Goal: Information Seeking & Learning: Learn about a topic

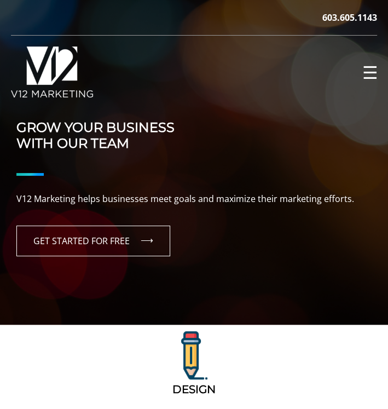
click at [369, 71] on span "☰" at bounding box center [371, 73] width 16 height 18
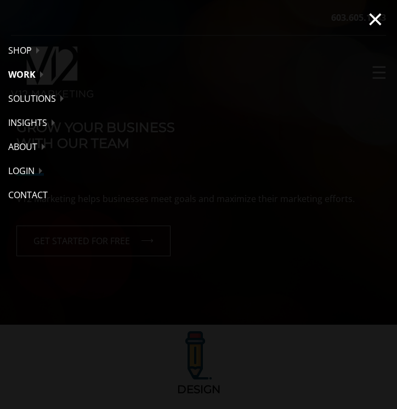
click at [41, 71] on link "Work" at bounding box center [198, 74] width 397 height 24
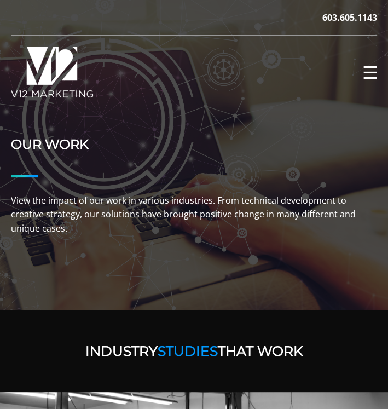
click at [368, 73] on span "☰" at bounding box center [371, 73] width 16 height 18
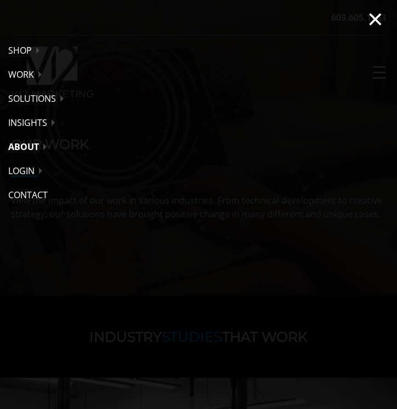
click at [35, 147] on link "About" at bounding box center [198, 147] width 397 height 24
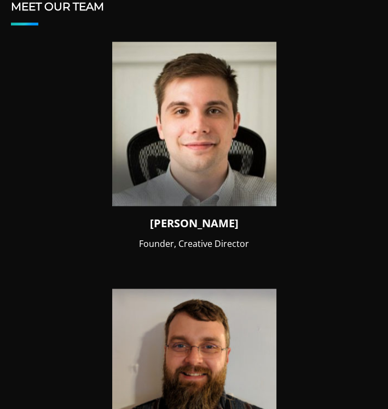
scroll to position [822, 0]
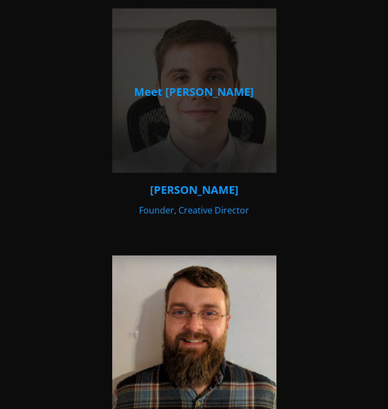
click at [186, 181] on h4 "[PERSON_NAME]" at bounding box center [194, 189] width 367 height 16
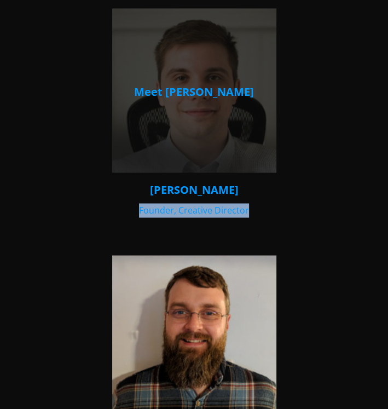
drag, startPoint x: 284, startPoint y: 207, endPoint x: 142, endPoint y: 196, distance: 142.3
copy p "Founder, Creative Director"
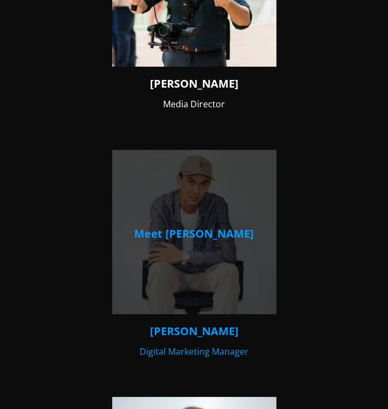
scroll to position [1589, 0]
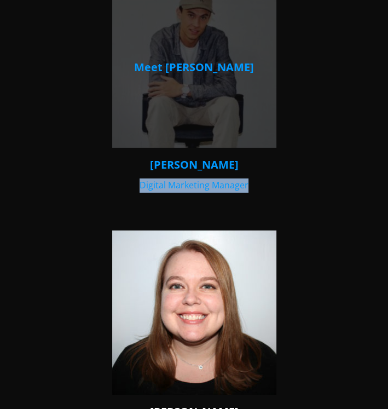
drag, startPoint x: 254, startPoint y: 191, endPoint x: 140, endPoint y: 178, distance: 115.3
click at [140, 178] on div "Meet [PERSON_NAME] [PERSON_NAME] Founder, Creative Director Meet [PERSON_NAME] …" at bounding box center [194, 341] width 367 height 2201
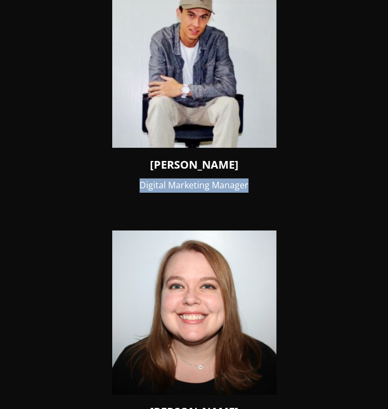
copy p "Digital Marketing Manager"
click at [267, 185] on div "Meet [PERSON_NAME] [PERSON_NAME] Founder, Creative Director Meet [PERSON_NAME] …" at bounding box center [194, 341] width 367 height 2201
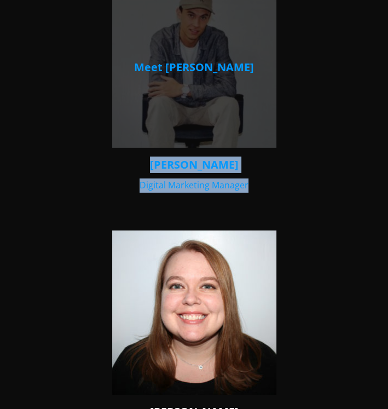
drag, startPoint x: 283, startPoint y: 185, endPoint x: 171, endPoint y: 153, distance: 116.2
click at [171, 153] on div "Meet [PERSON_NAME] [PERSON_NAME] Founder, Creative Director Meet [PERSON_NAME] …" at bounding box center [194, 341] width 367 height 2201
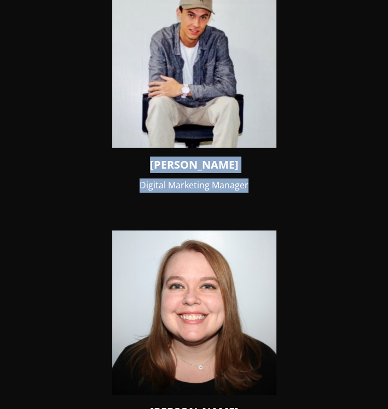
copy link "[PERSON_NAME] Digital Marketing Manager"
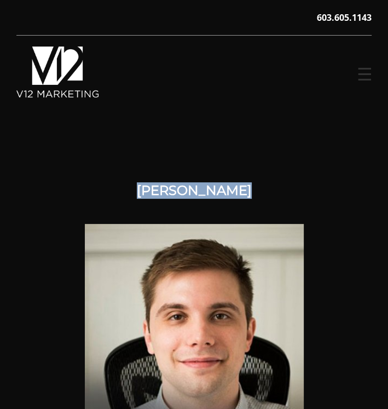
drag, startPoint x: 147, startPoint y: 188, endPoint x: 276, endPoint y: 185, distance: 128.8
click at [276, 185] on h1 "Mike Visconti" at bounding box center [194, 191] width 367 height 16
copy h1 "Mike Visconti"
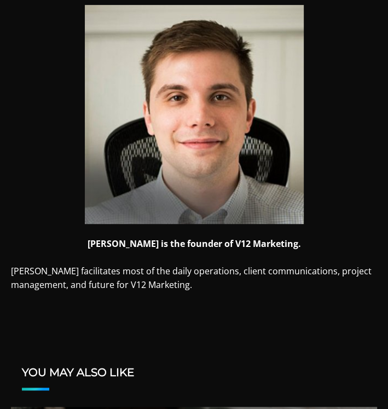
scroll to position [274, 0]
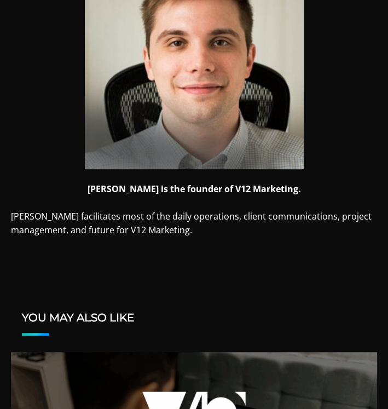
click at [140, 220] on p "Mike facilitates most of the daily operations, client communications, project m…" at bounding box center [194, 224] width 367 height 28
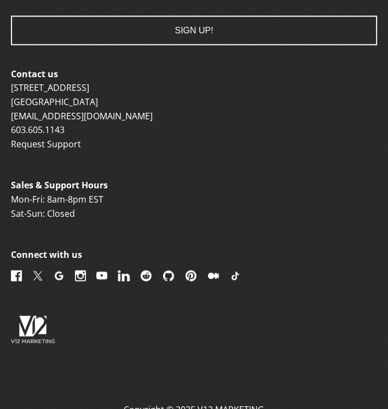
scroll to position [1161, 0]
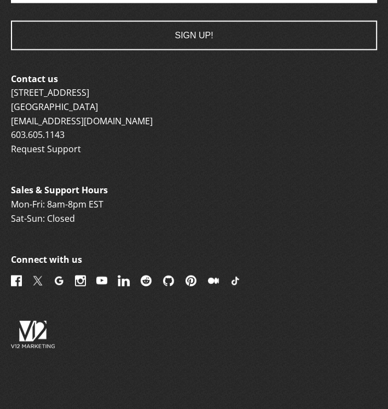
click at [216, 135] on p "Contact us 6 Garvins Falls Road Concord, NH 03301 info@v12marketing.com 603.605…" at bounding box center [194, 114] width 367 height 84
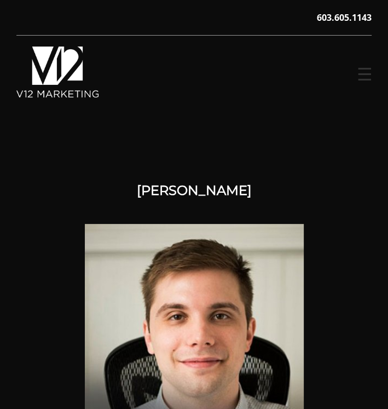
scroll to position [0, 0]
